Goal: Information Seeking & Learning: Learn about a topic

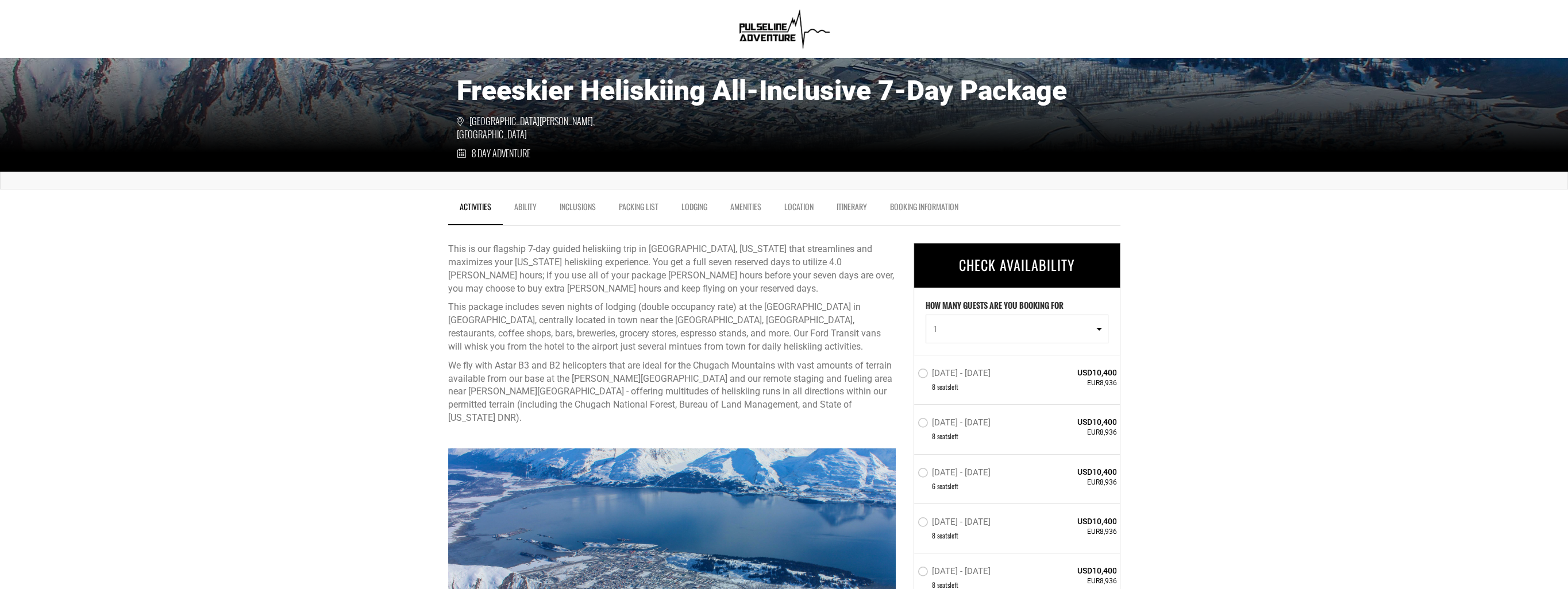
scroll to position [459, 0]
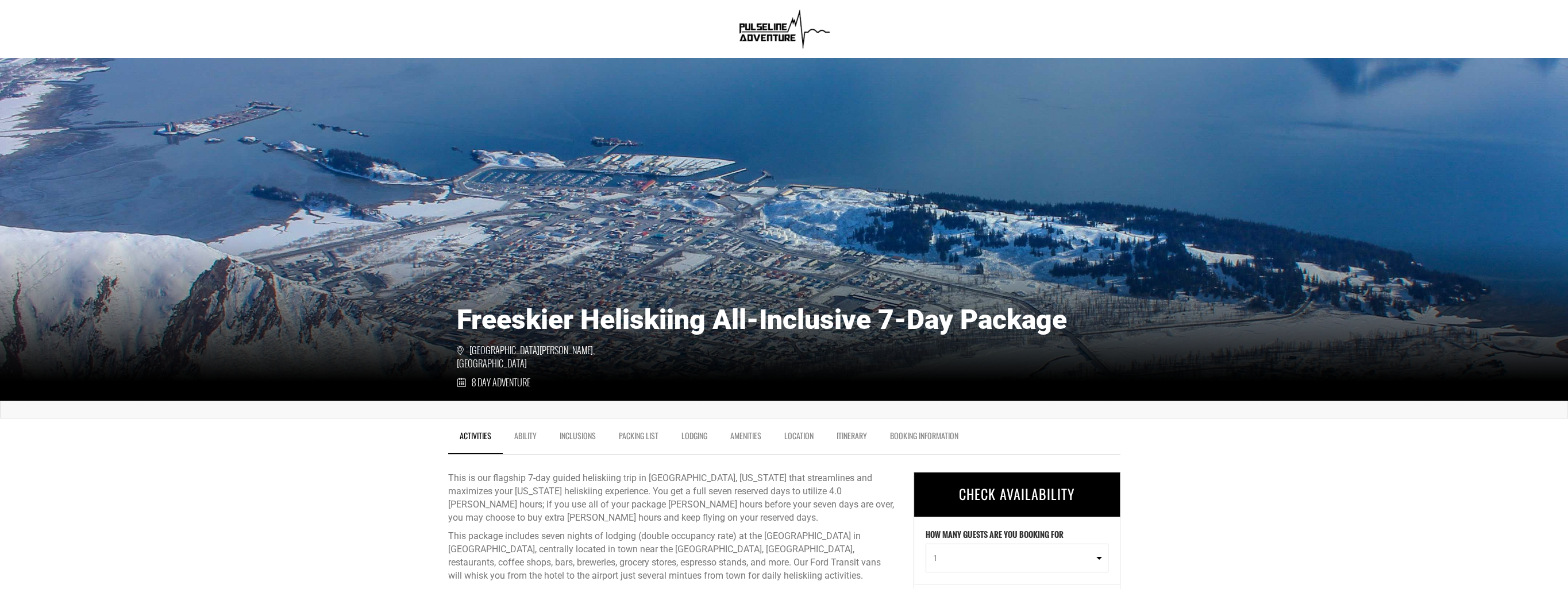
scroll to position [0, 0]
click at [535, 431] on link "Ability" at bounding box center [525, 439] width 45 height 28
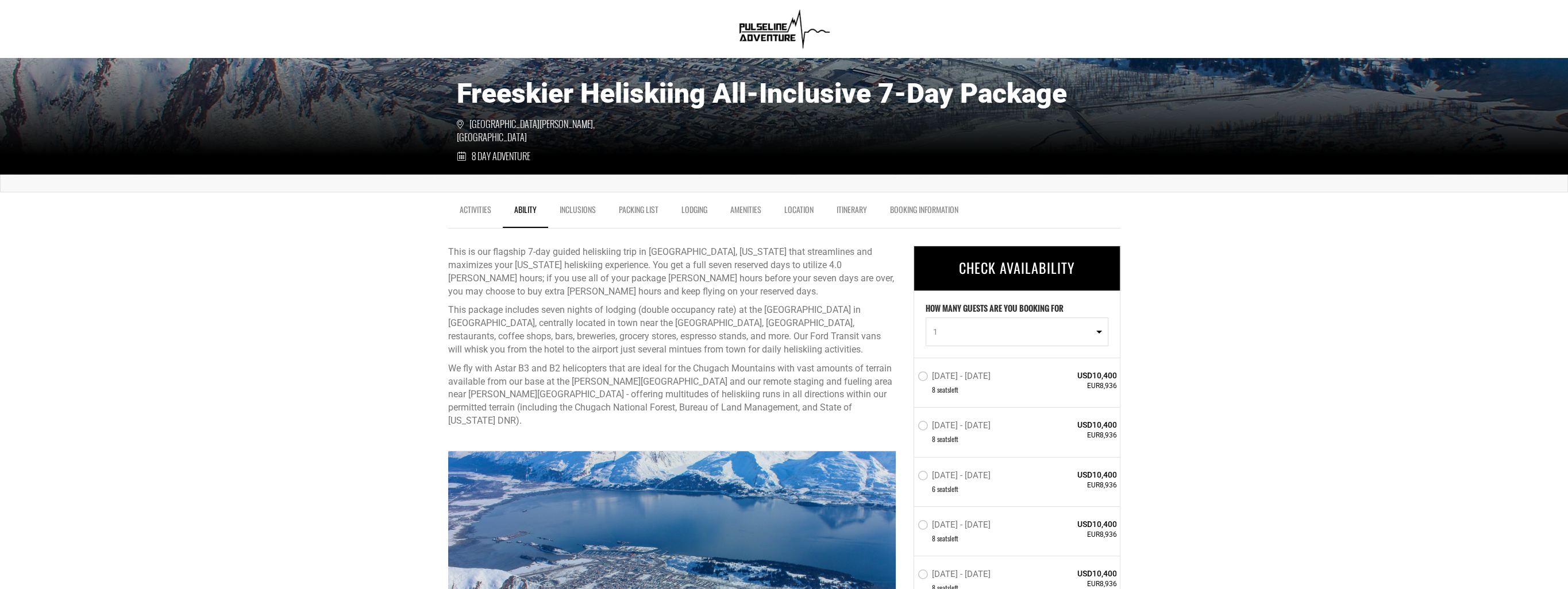
scroll to position [95, 0]
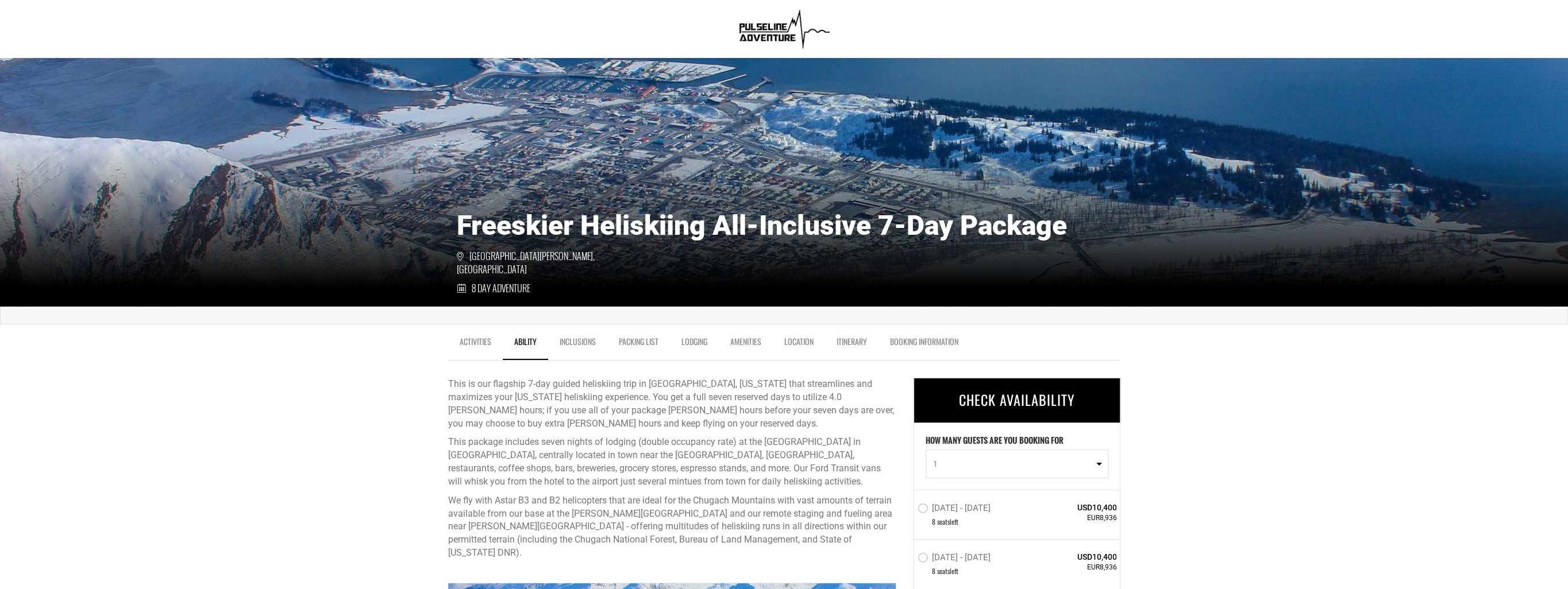
click at [855, 339] on link "Itinerary" at bounding box center [851, 344] width 53 height 28
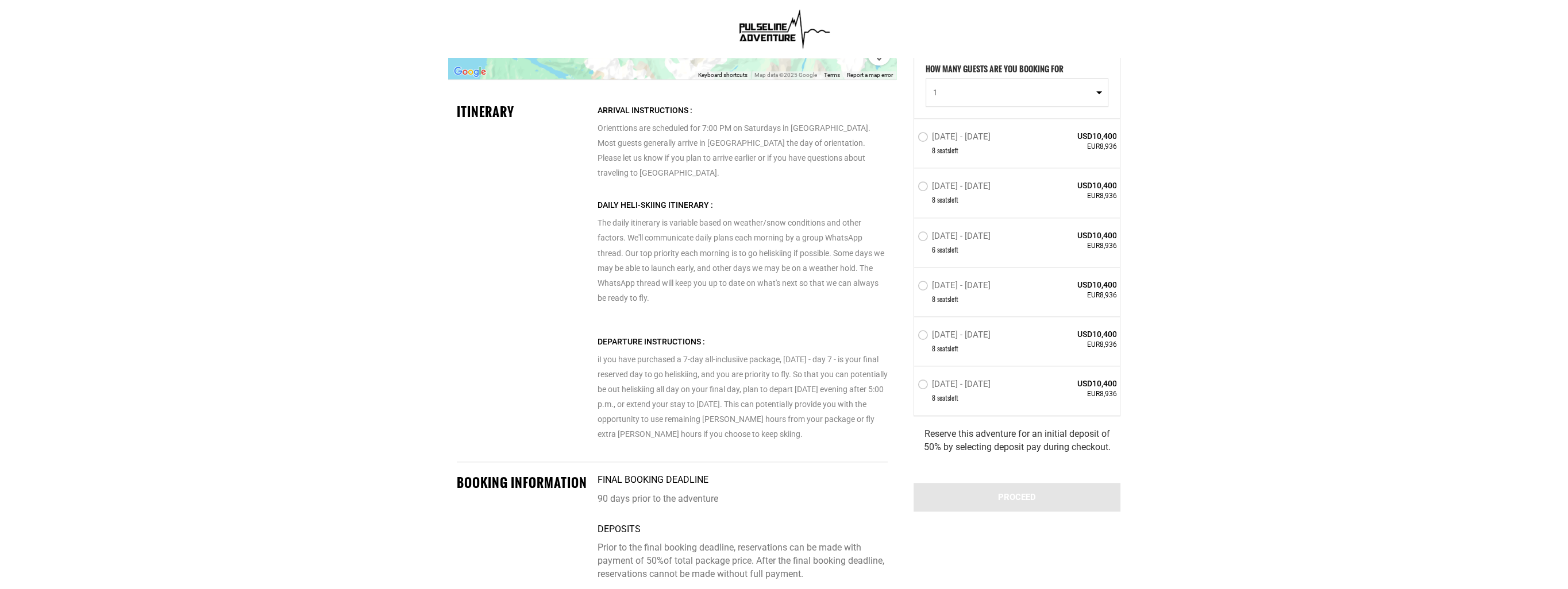
scroll to position [2415, 0]
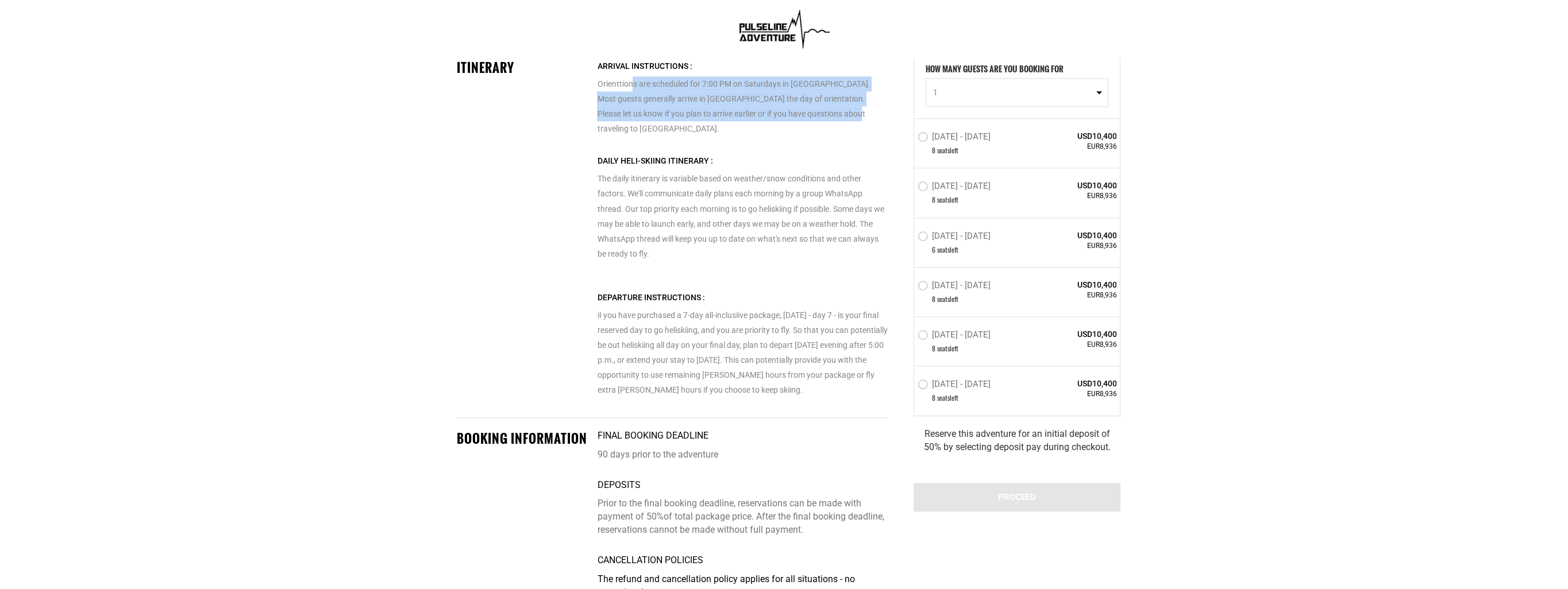
drag, startPoint x: 629, startPoint y: 85, endPoint x: 831, endPoint y: 106, distance: 203.1
click at [831, 106] on p "Orienttions are scheduled for 7:00 PM on Saturdays in [GEOGRAPHIC_DATA]. Most g…" at bounding box center [742, 97] width 290 height 77
drag, startPoint x: 831, startPoint y: 106, endPoint x: 830, endPoint y: 115, distance: 9.1
click at [830, 115] on p "Orienttions are scheduled for 7:00 PM on Saturdays in [GEOGRAPHIC_DATA]. Most g…" at bounding box center [742, 97] width 290 height 77
click at [832, 116] on p "Orienttions are scheduled for 7:00 PM on Saturdays in [GEOGRAPHIC_DATA]. Most g…" at bounding box center [742, 97] width 290 height 77
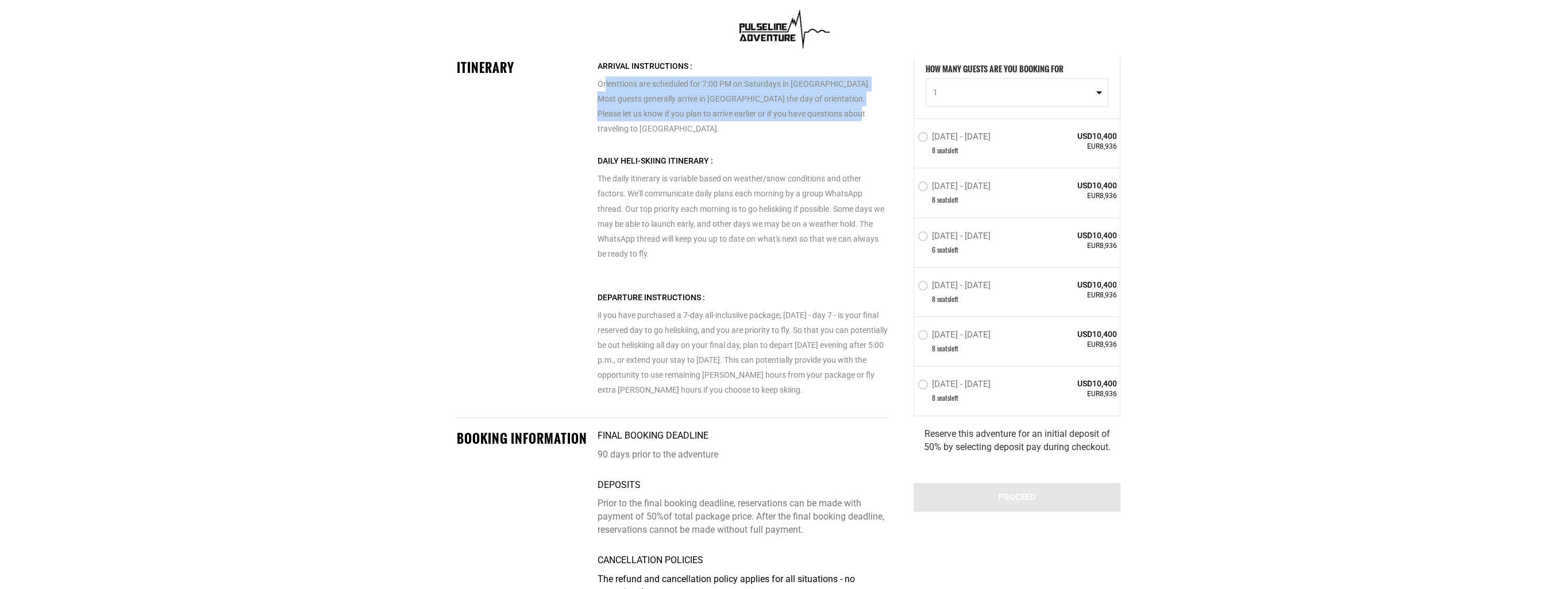
drag, startPoint x: 606, startPoint y: 79, endPoint x: 854, endPoint y: 114, distance: 250.5
click at [854, 114] on p "Orienttions are scheduled for 7:00 PM on Saturdays in [GEOGRAPHIC_DATA]. Most g…" at bounding box center [742, 97] width 290 height 77
click at [782, 98] on p "Orienttions are scheduled for 7:00 PM on Saturdays in [GEOGRAPHIC_DATA]. Most g…" at bounding box center [742, 97] width 290 height 77
